Goal: Information Seeking & Learning: Understand process/instructions

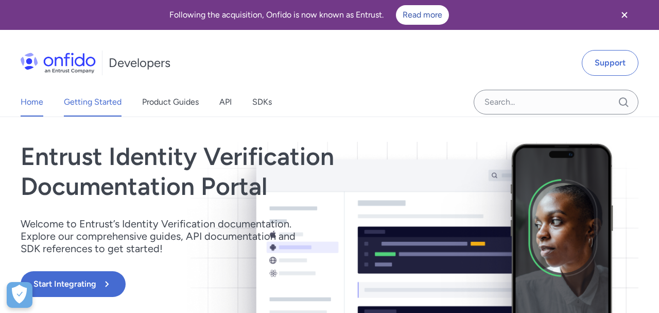
click at [92, 101] on link "Getting Started" at bounding box center [93, 102] width 58 height 29
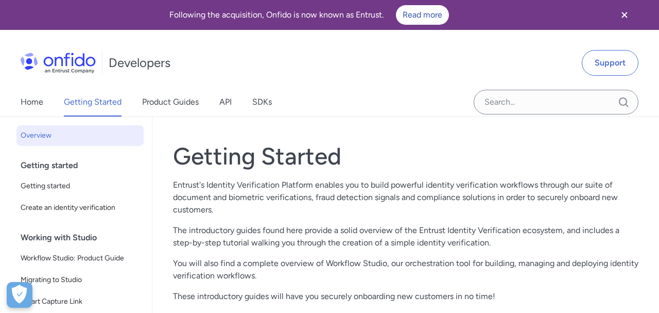
click at [629, 15] on icon "Close banner" at bounding box center [624, 15] width 12 height 12
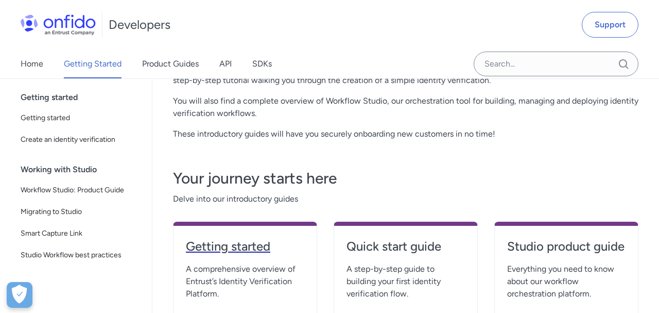
scroll to position [126, 0]
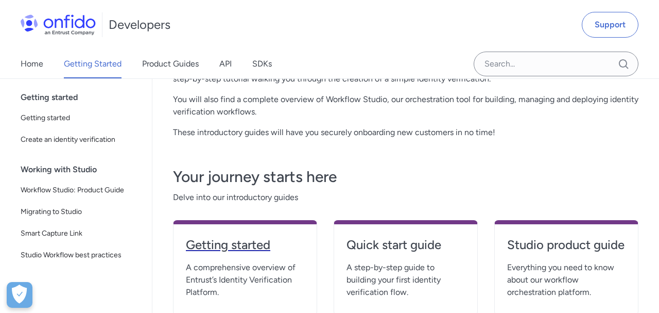
click at [234, 250] on h4 "Getting started" at bounding box center [245, 244] width 118 height 16
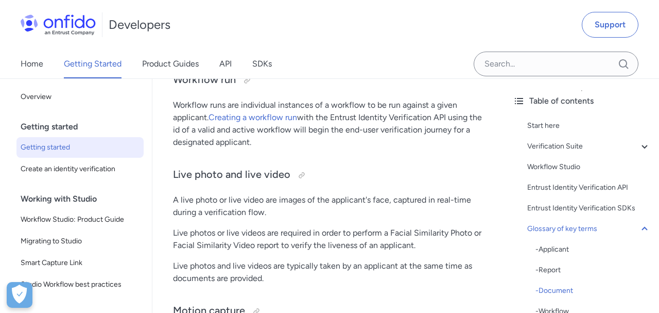
scroll to position [3233, 0]
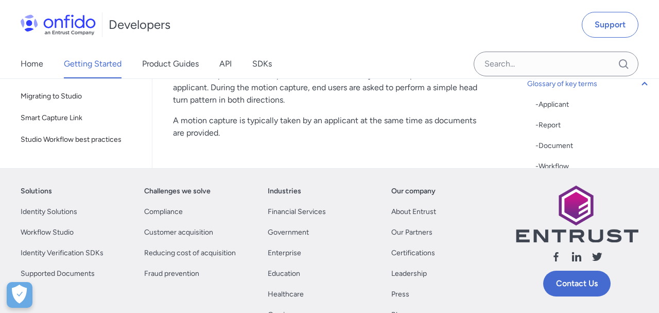
scroll to position [3528, 0]
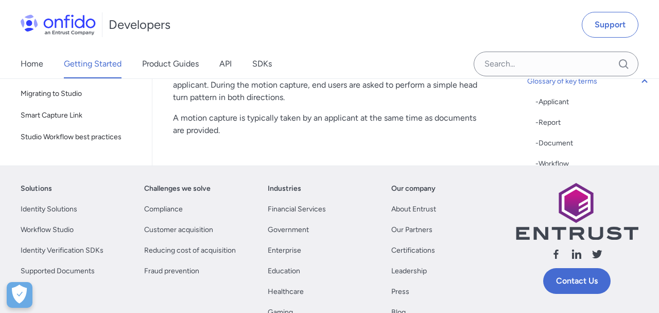
click at [98, 28] on span "Create an identity verification" at bounding box center [80, 21] width 119 height 12
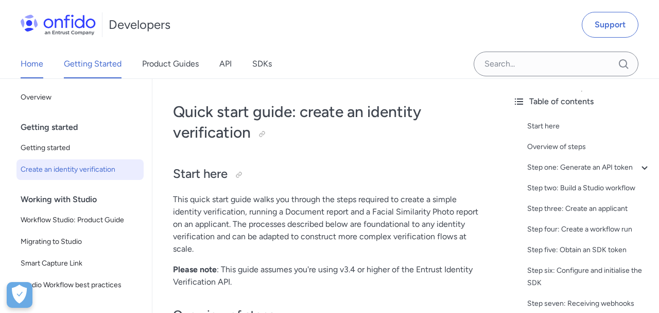
click at [21, 67] on link "Home" at bounding box center [32, 63] width 23 height 29
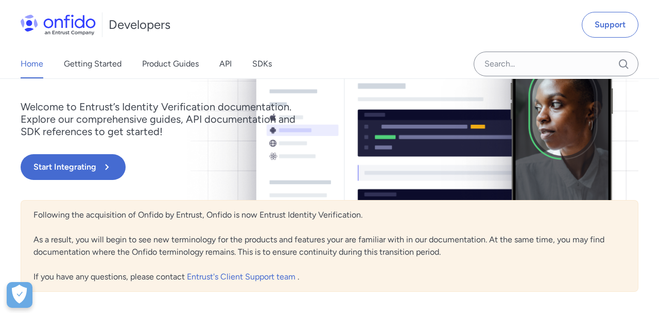
scroll to position [80, 0]
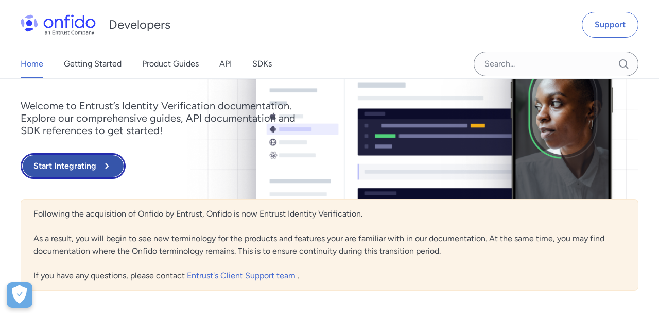
click at [91, 167] on button "Start Integrating" at bounding box center [73, 166] width 105 height 26
